Goal: Task Accomplishment & Management: Manage account settings

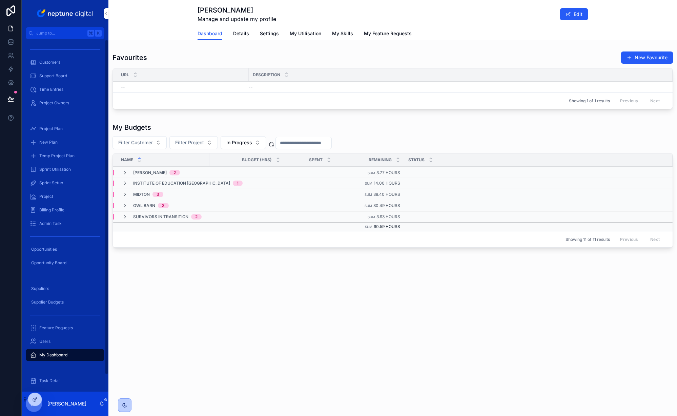
click at [53, 64] on span "Customers" at bounding box center [49, 62] width 21 height 5
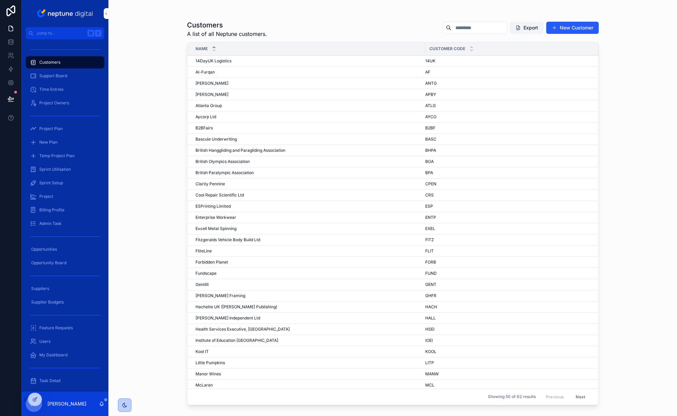
click at [222, 83] on span "[PERSON_NAME]" at bounding box center [212, 83] width 33 height 5
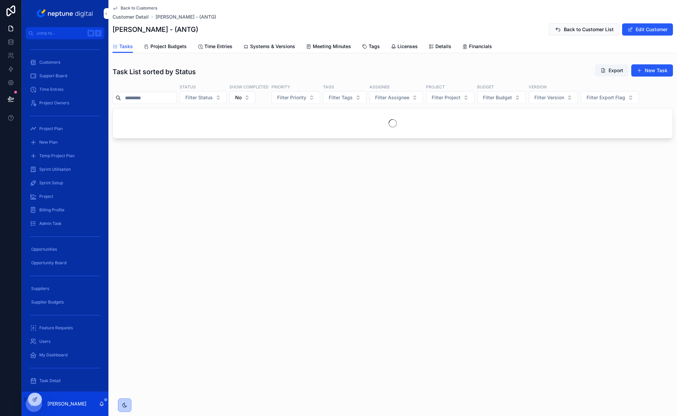
click at [172, 47] on span "Project Budgets" at bounding box center [169, 46] width 36 height 7
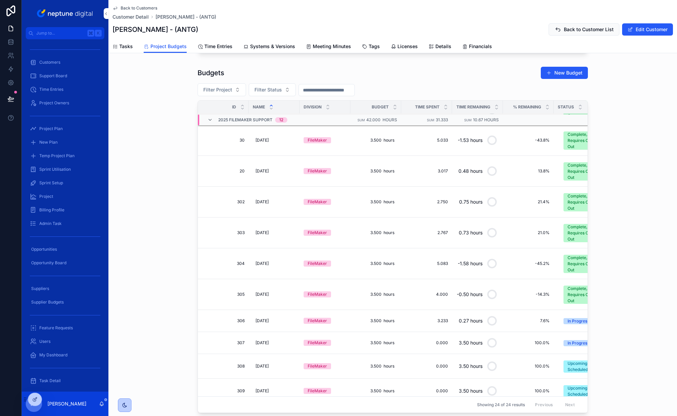
scroll to position [177, 0]
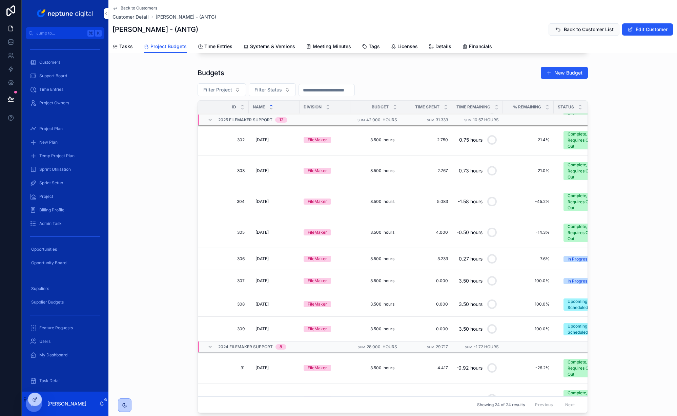
click at [574, 260] on div "In Progress" at bounding box center [579, 259] width 22 height 6
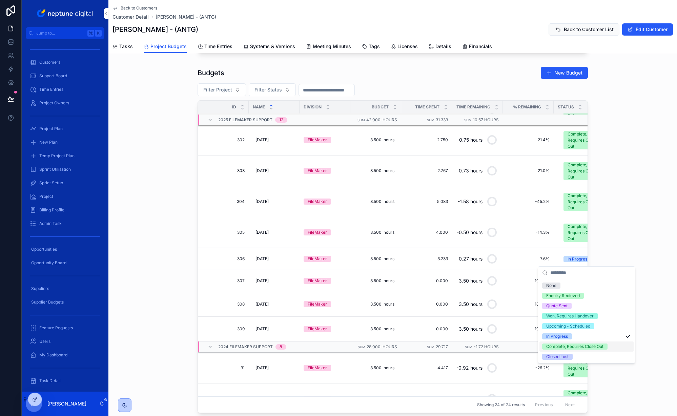
click at [575, 345] on div "Complete, Requires Close Out" at bounding box center [575, 347] width 57 height 6
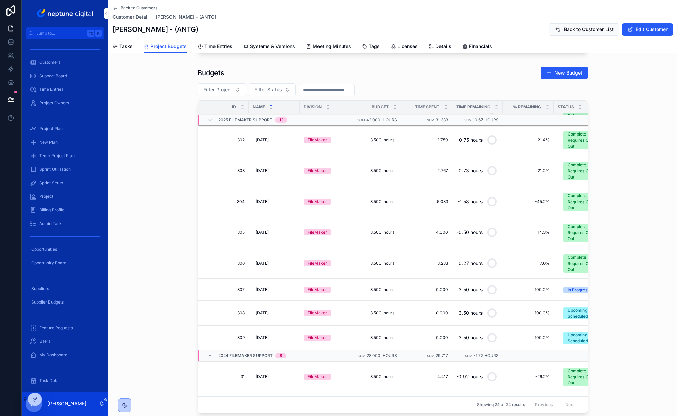
click at [163, 48] on span "Project Budgets" at bounding box center [169, 46] width 36 height 7
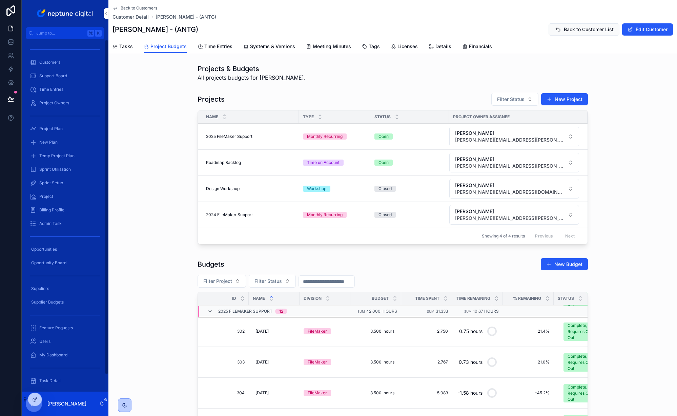
click at [65, 64] on div "Customers" at bounding box center [65, 62] width 71 height 11
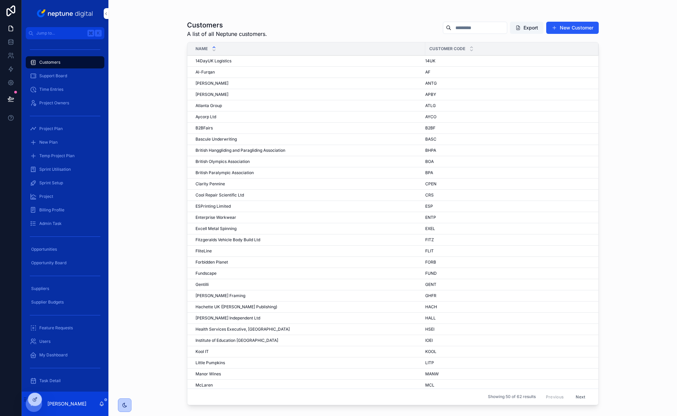
click at [209, 252] on span "FliteLine" at bounding box center [204, 251] width 16 height 5
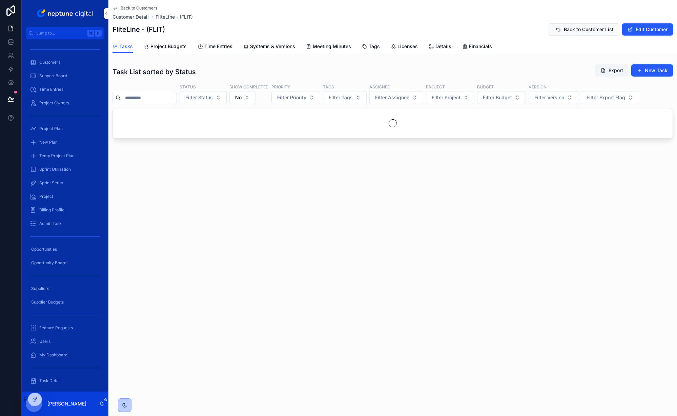
click at [167, 50] on span "Project Budgets" at bounding box center [169, 46] width 36 height 7
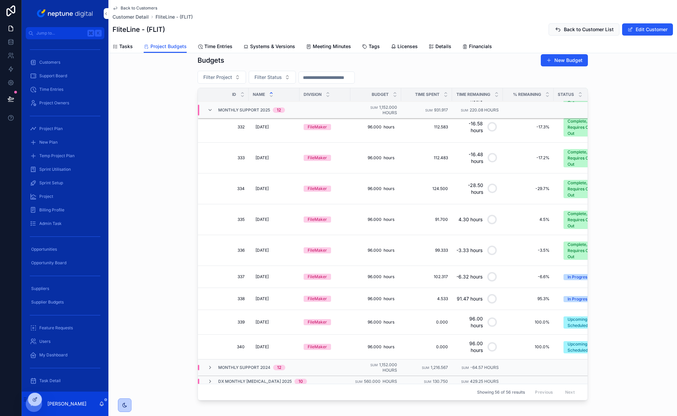
scroll to position [127, 0]
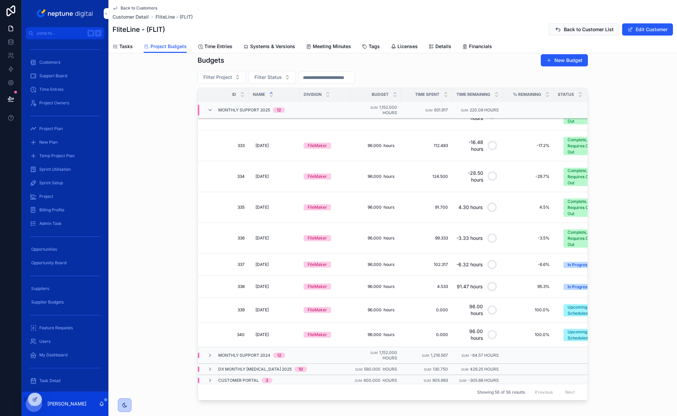
click at [574, 267] on div "In Progress" at bounding box center [579, 265] width 22 height 6
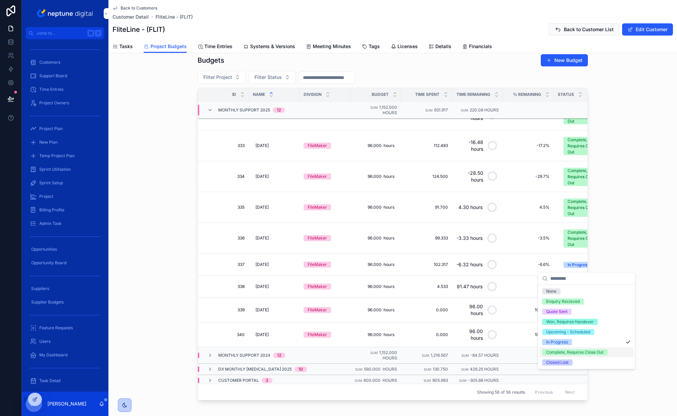
click at [580, 353] on div "Complete, Requires Close Out" at bounding box center [575, 353] width 57 height 6
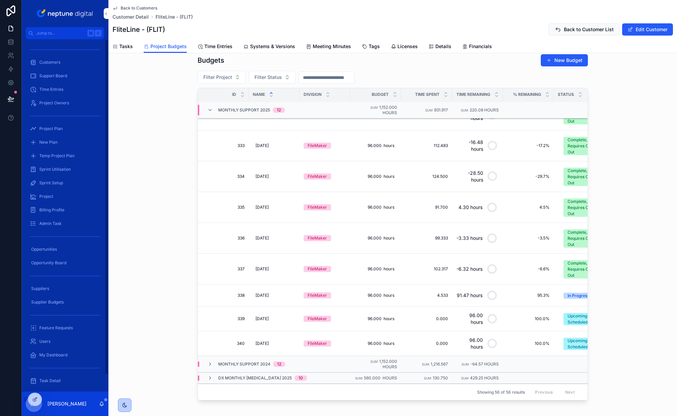
click at [47, 63] on span "Customers" at bounding box center [49, 62] width 21 height 5
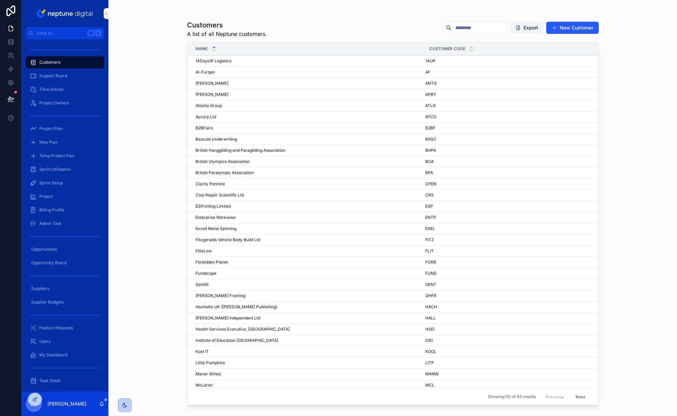
click at [225, 340] on span "Institute of Education [GEOGRAPHIC_DATA]" at bounding box center [237, 340] width 83 height 5
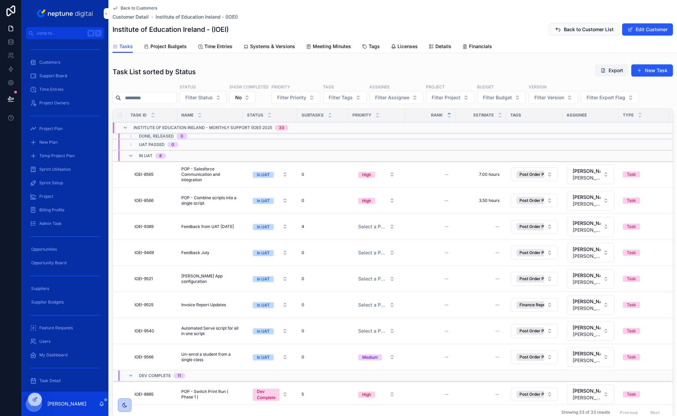
click at [164, 47] on span "Project Budgets" at bounding box center [169, 46] width 36 height 7
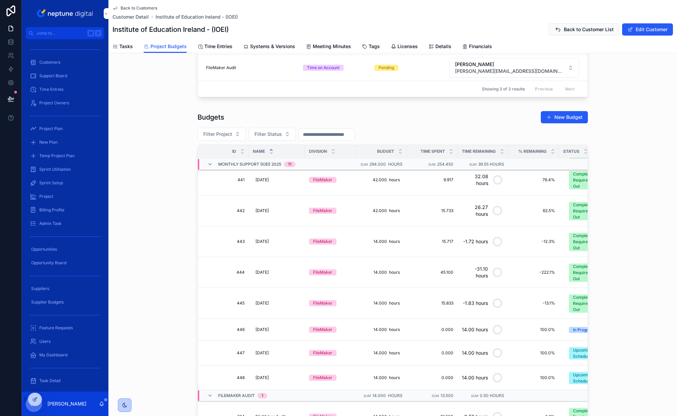
scroll to position [135, 0]
click at [68, 62] on div "Customers" at bounding box center [65, 62] width 71 height 11
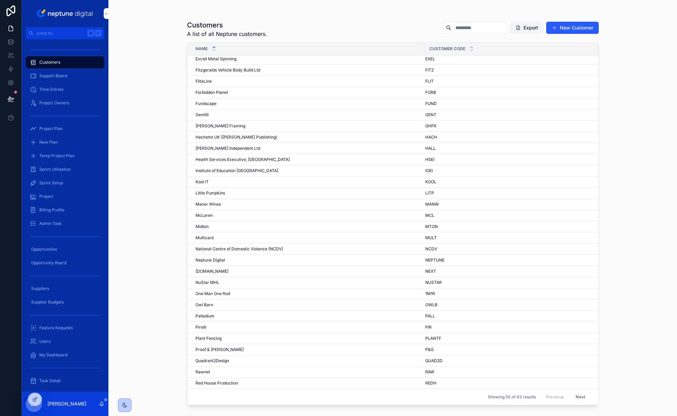
scroll to position [174, 0]
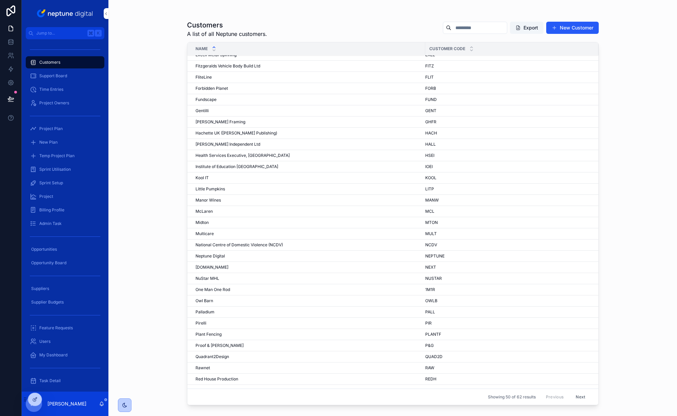
click at [203, 223] on span "Midton" at bounding box center [202, 222] width 13 height 5
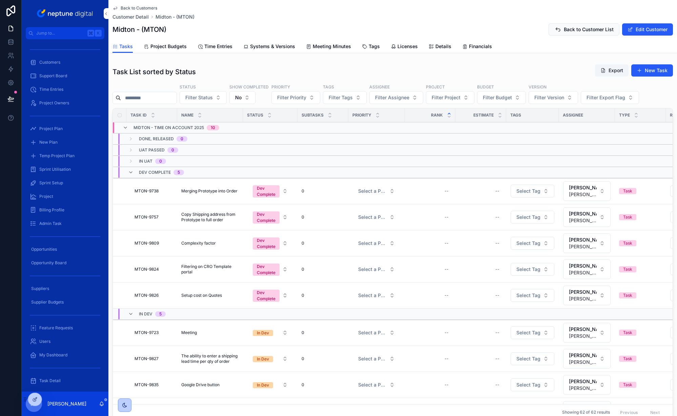
click at [163, 46] on span "Project Budgets" at bounding box center [169, 46] width 36 height 7
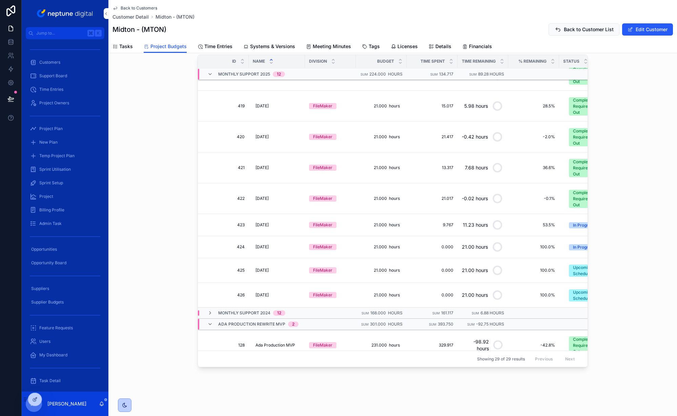
scroll to position [156, 0]
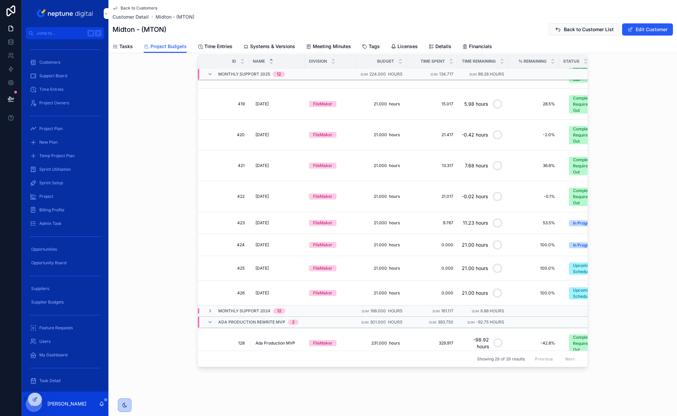
click at [573, 224] on div "In Progress" at bounding box center [584, 223] width 22 height 6
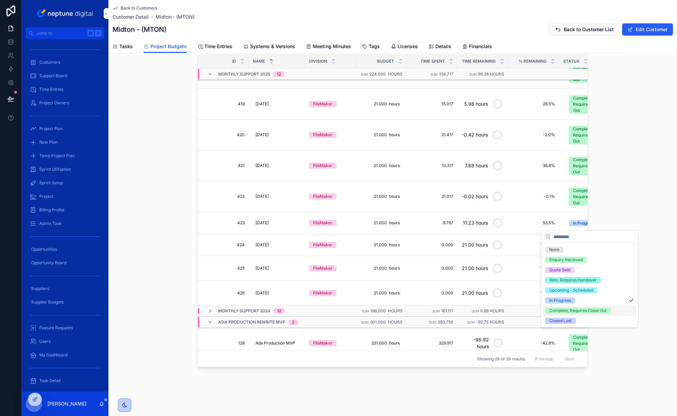
click at [591, 310] on div "Complete, Requires Close Out" at bounding box center [578, 311] width 57 height 6
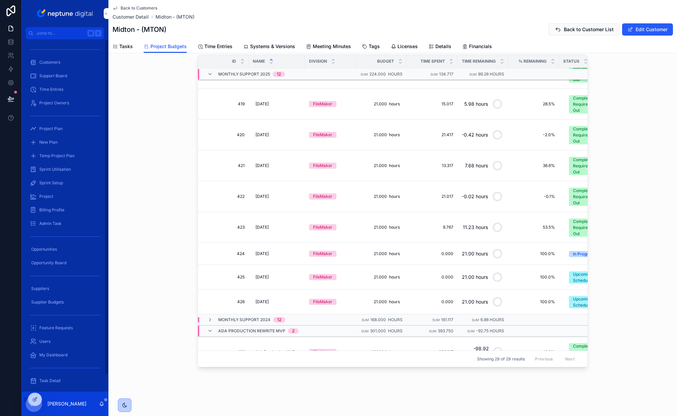
click at [60, 62] on span "Customers" at bounding box center [49, 62] width 21 height 5
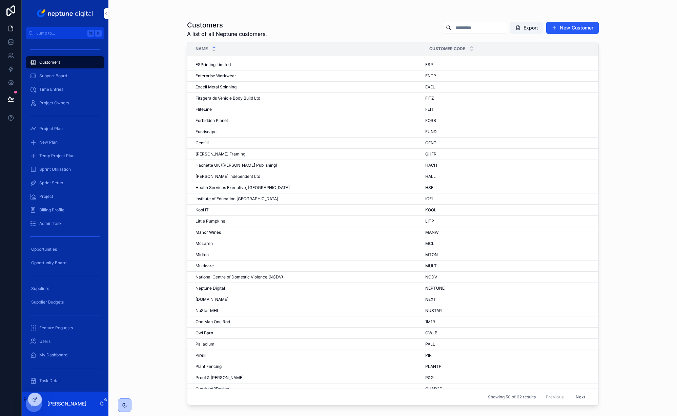
scroll to position [144, 0]
click at [216, 330] on div "Owl Barn Owl Barn" at bounding box center [309, 330] width 226 height 5
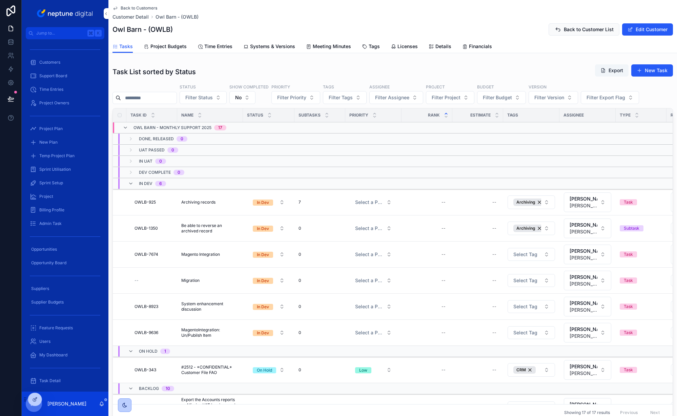
click at [176, 47] on span "Project Budgets" at bounding box center [169, 46] width 36 height 7
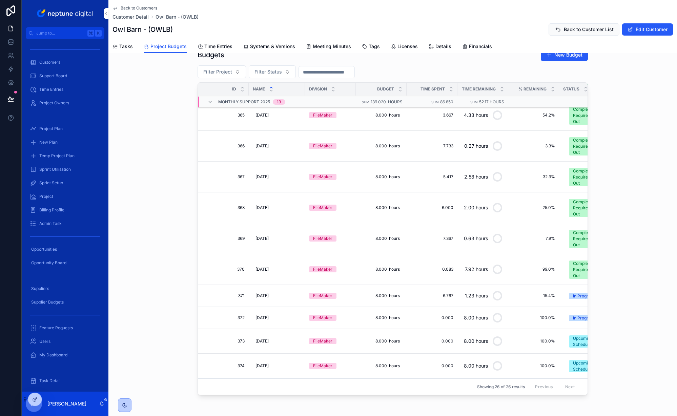
scroll to position [127, 0]
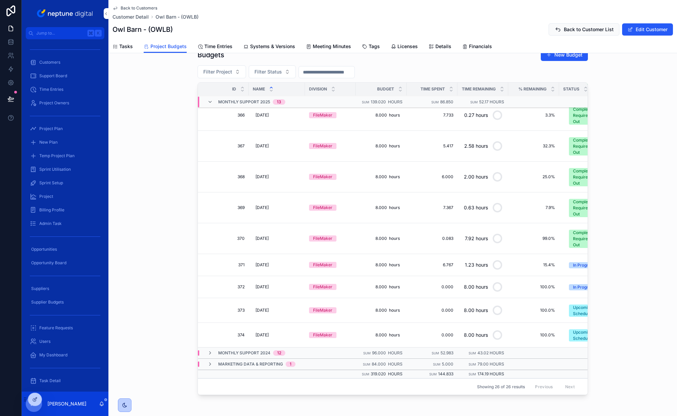
click at [574, 262] on div "In Progress" at bounding box center [584, 265] width 22 height 6
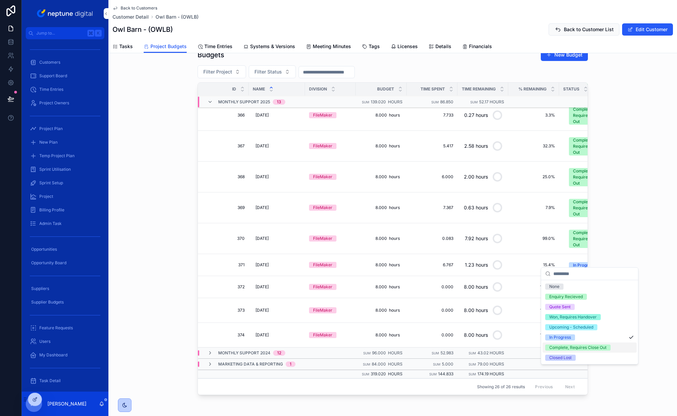
click at [568, 348] on div "Complete, Requires Close Out" at bounding box center [578, 348] width 57 height 6
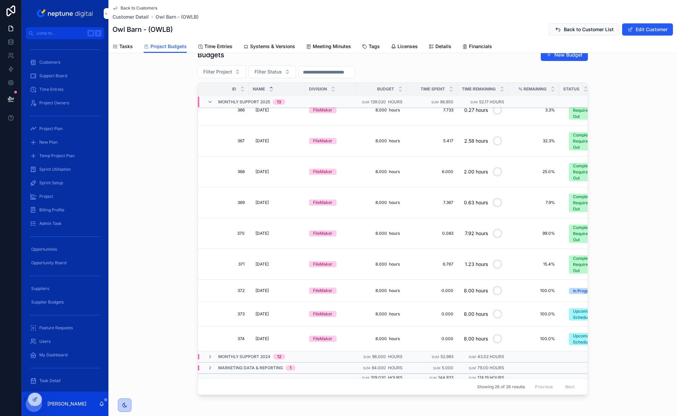
click at [626, 229] on div "Budgets New Budget Filter Project Filter Status Id Name Division Budget Time Sp…" at bounding box center [392, 223] width 569 height 355
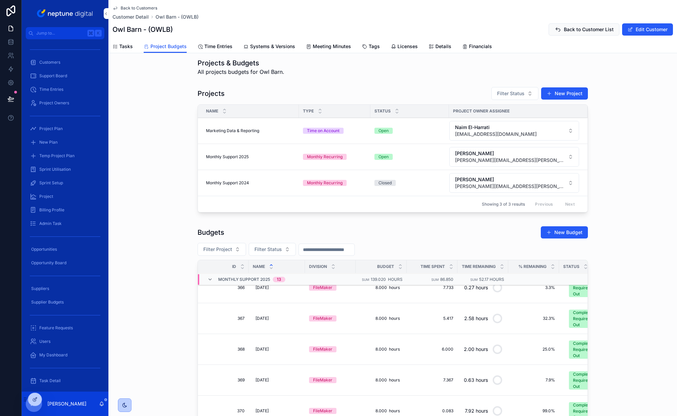
scroll to position [0, 0]
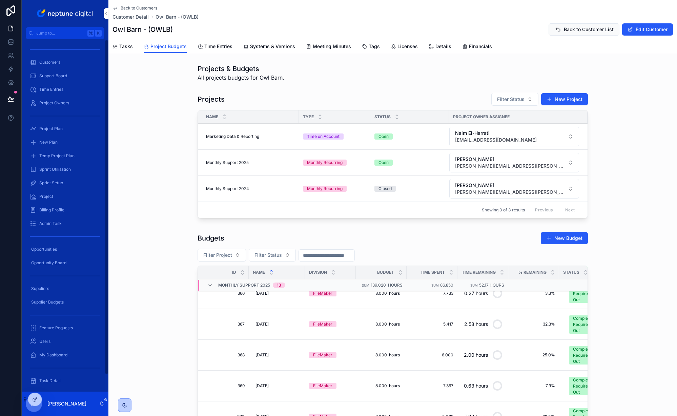
click at [43, 61] on span "Customers" at bounding box center [49, 62] width 21 height 5
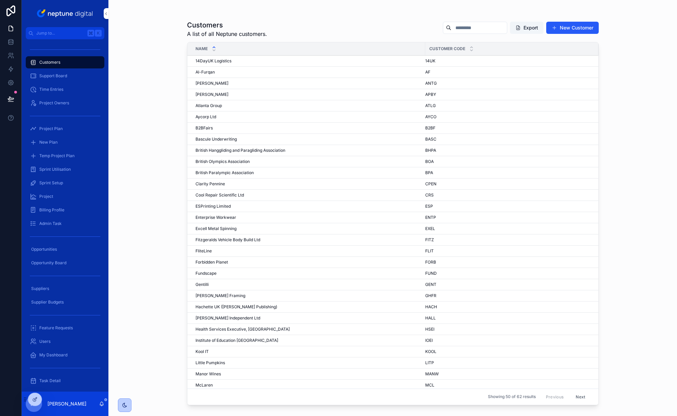
click at [61, 75] on span "Support Board" at bounding box center [53, 75] width 28 height 5
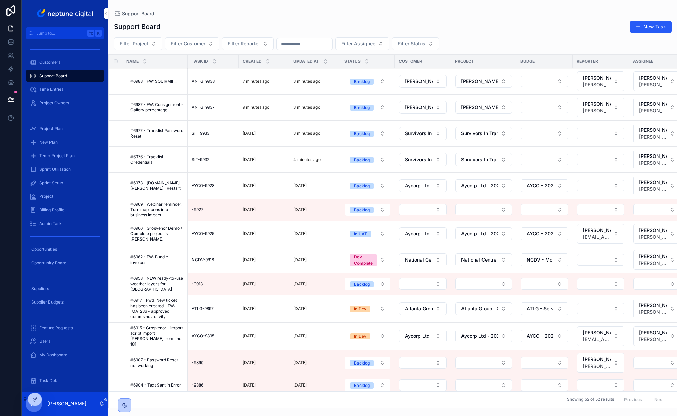
click at [0, 0] on icon "scrollable content" at bounding box center [0, 0] width 0 height 0
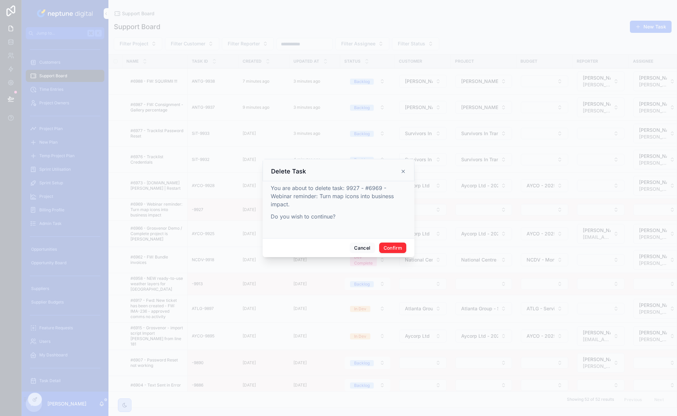
click at [393, 247] on button "Confirm" at bounding box center [392, 248] width 27 height 11
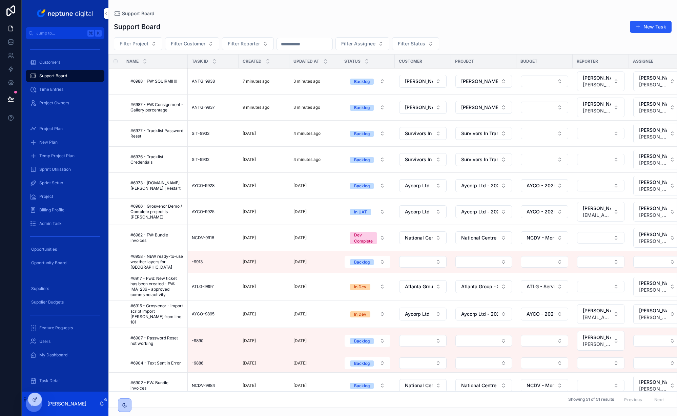
click at [0, 0] on icon "scrollable content" at bounding box center [0, 0] width 0 height 0
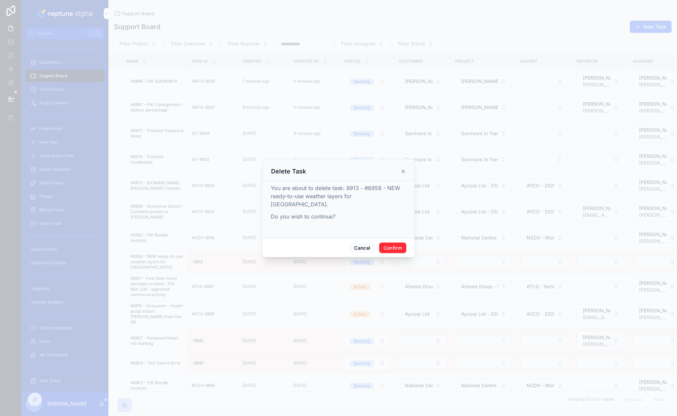
click at [396, 245] on button "Confirm" at bounding box center [392, 248] width 27 height 11
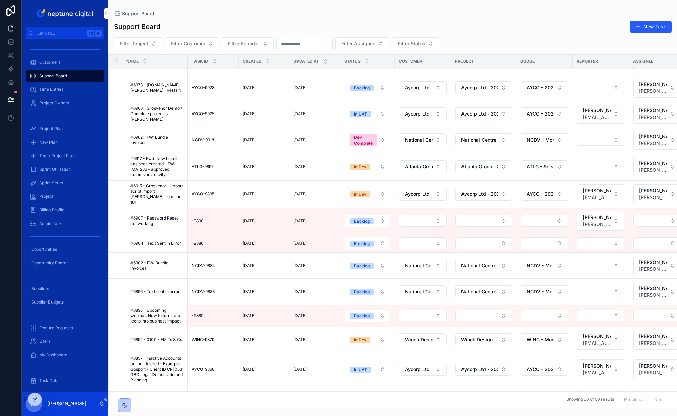
scroll to position [135, 0]
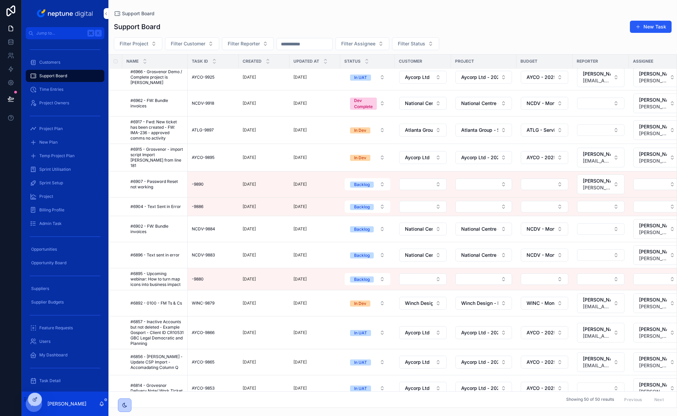
click at [0, 0] on icon "scrollable content" at bounding box center [0, 0] width 0 height 0
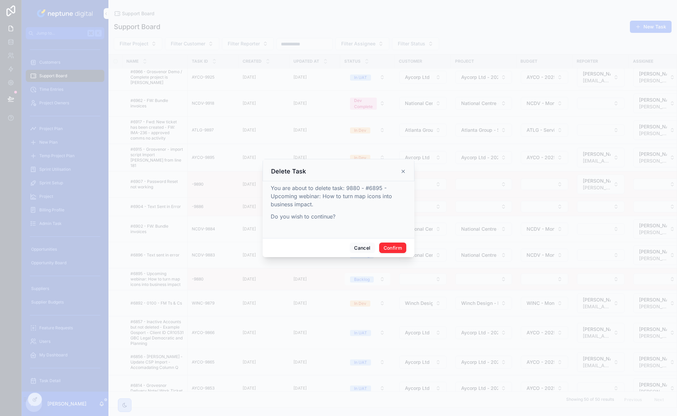
click at [390, 251] on button "Confirm" at bounding box center [392, 248] width 27 height 11
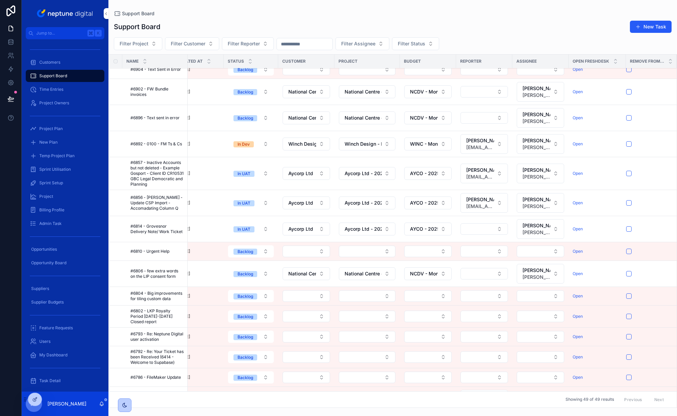
scroll to position [272, 0]
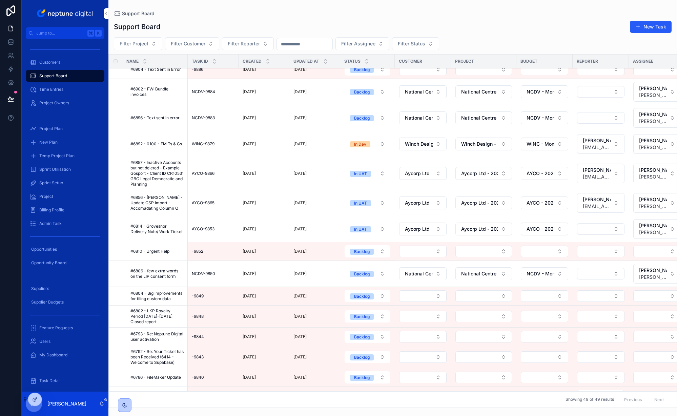
click at [156, 251] on span "#6810 - Urgent Help" at bounding box center [150, 251] width 39 height 5
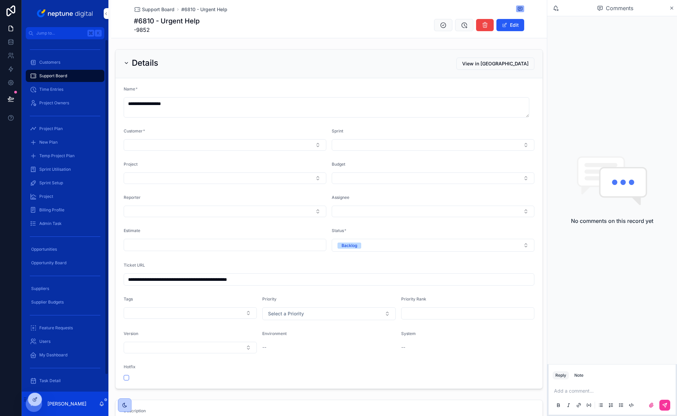
drag, startPoint x: 254, startPoint y: 282, endPoint x: 97, endPoint y: 280, distance: 157.0
click at [97, 280] on div "**********" at bounding box center [350, 208] width 656 height 416
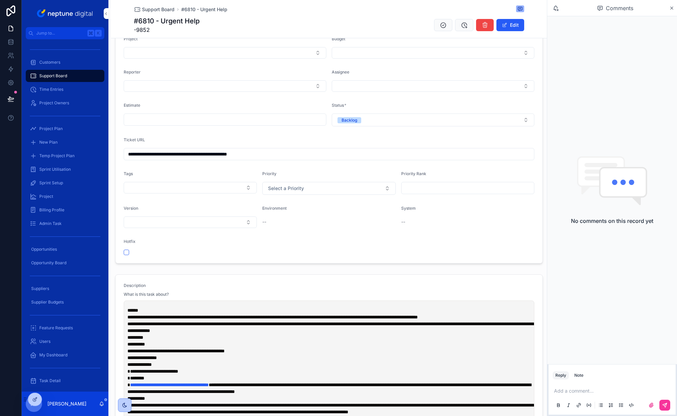
scroll to position [53, 0]
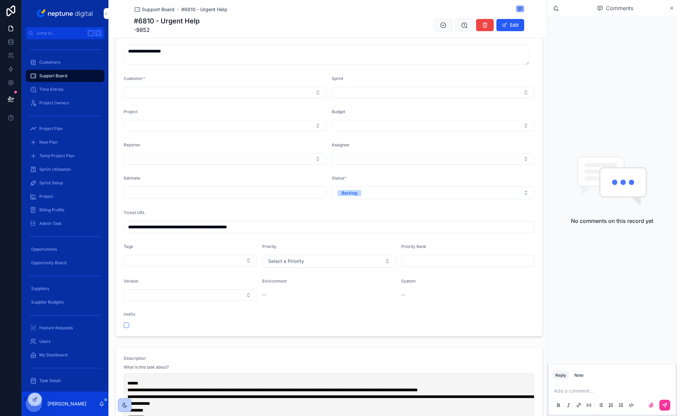
click at [535, 238] on form "**********" at bounding box center [329, 181] width 427 height 311
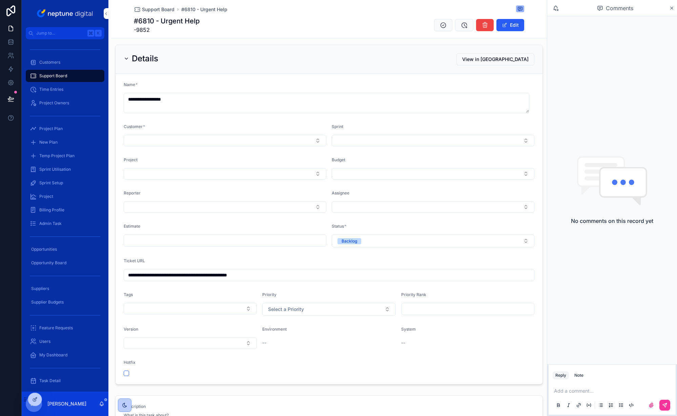
scroll to position [0, 0]
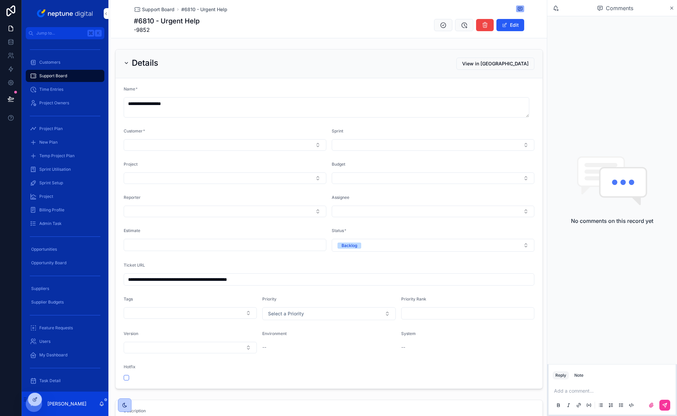
click at [238, 144] on button "Select Button" at bounding box center [225, 145] width 203 height 12
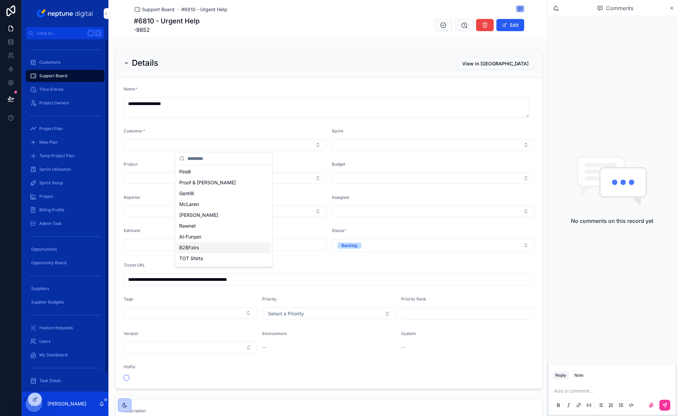
click at [54, 77] on span "Support Board" at bounding box center [53, 75] width 28 height 5
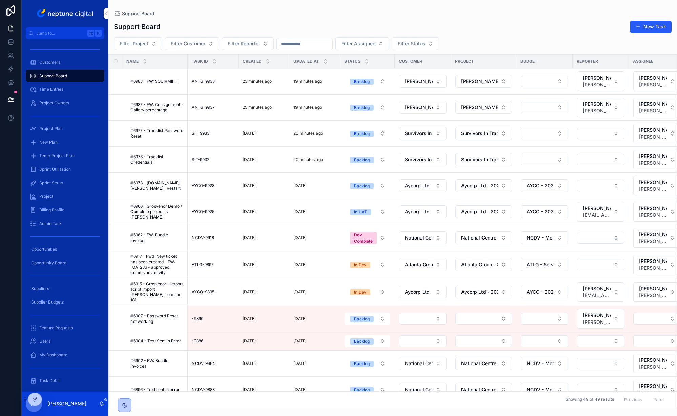
click at [51, 63] on span "Customers" at bounding box center [49, 62] width 21 height 5
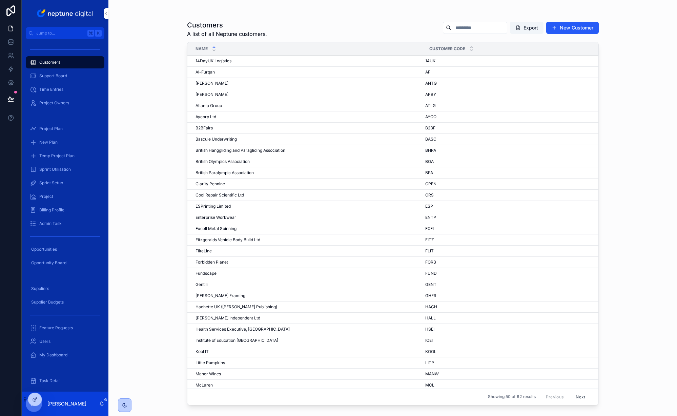
click at [209, 287] on div "Gentili Gentili" at bounding box center [309, 284] width 226 height 5
